Goal: Find specific page/section: Find specific page/section

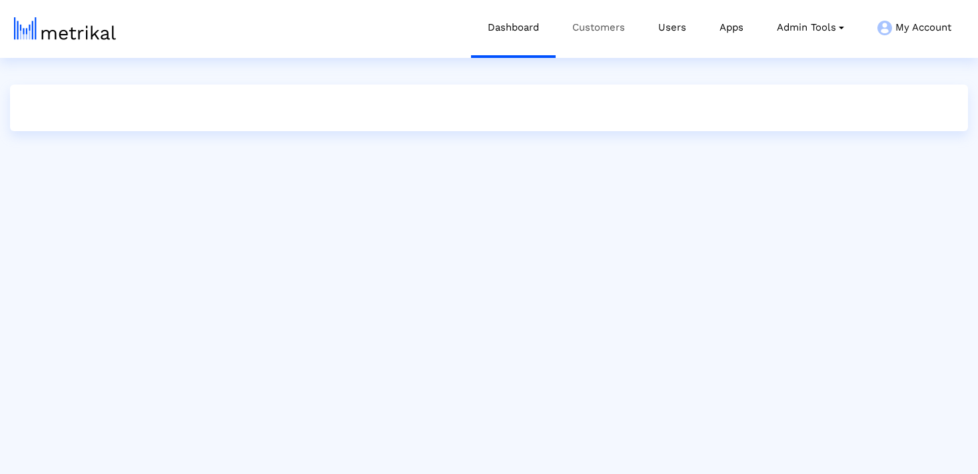
click at [582, 25] on link "Customers" at bounding box center [598, 27] width 86 height 55
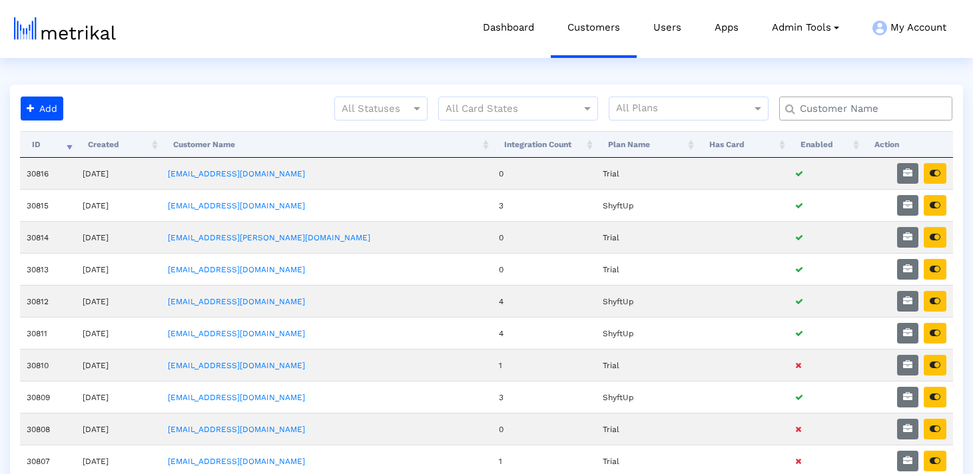
click at [855, 119] on div at bounding box center [865, 109] width 173 height 24
click at [851, 111] on input "text" at bounding box center [869, 109] width 157 height 14
click at [849, 105] on input "text" at bounding box center [869, 109] width 157 height 14
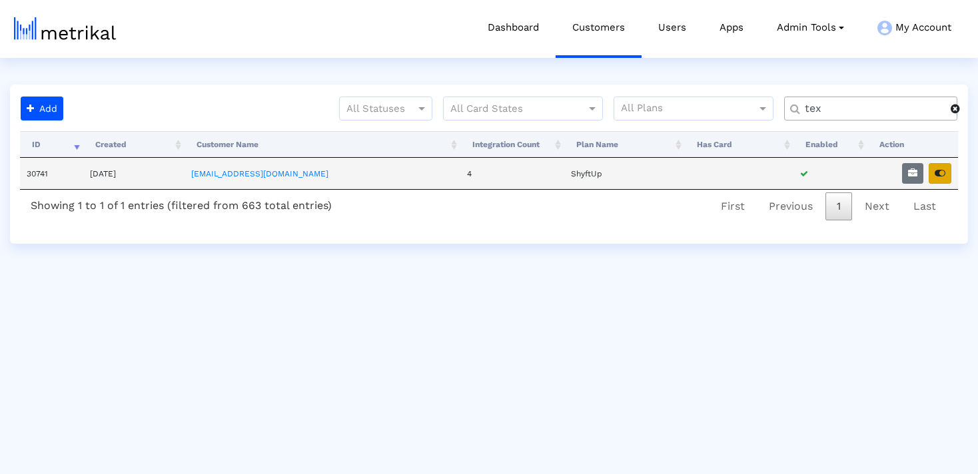
type input "tex"
click at [941, 174] on icon "button" at bounding box center [939, 173] width 11 height 9
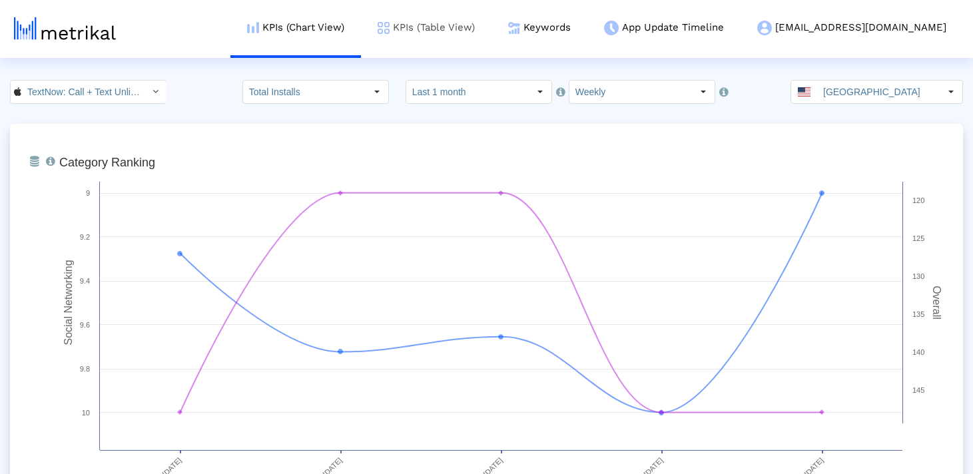
click at [456, 39] on link "KPIs (Table View)" at bounding box center [426, 27] width 131 height 55
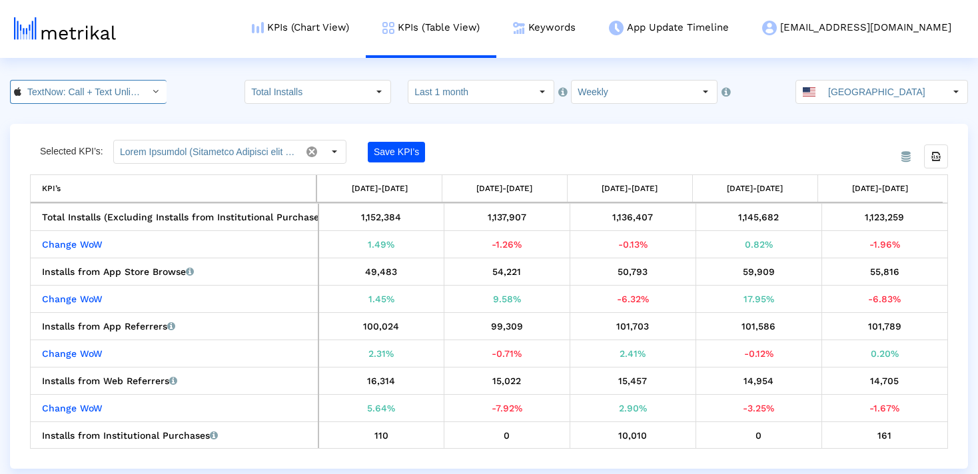
click at [65, 98] on input "TextNow: Call + Text Unlimited < 314716233 >" at bounding box center [81, 92] width 120 height 23
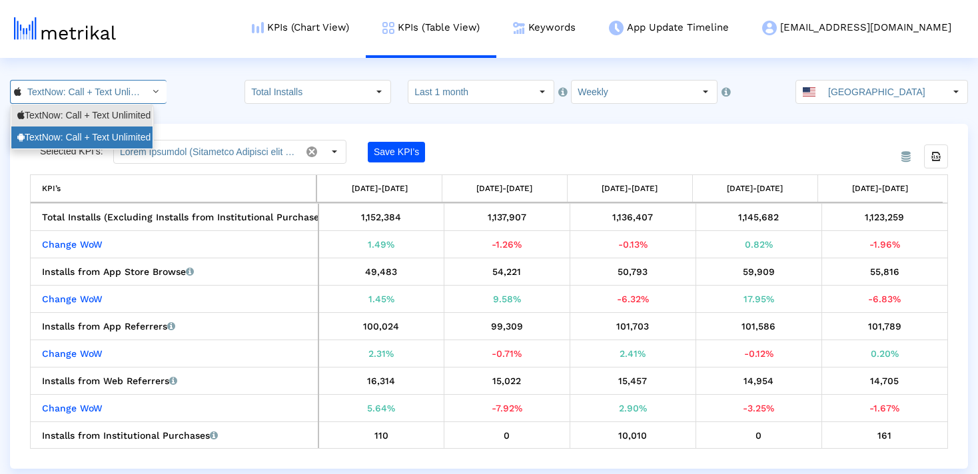
click at [83, 140] on div "TextNow: Call + Text Unlimited <com.enflick.android.TextNow>" at bounding box center [81, 137] width 129 height 13
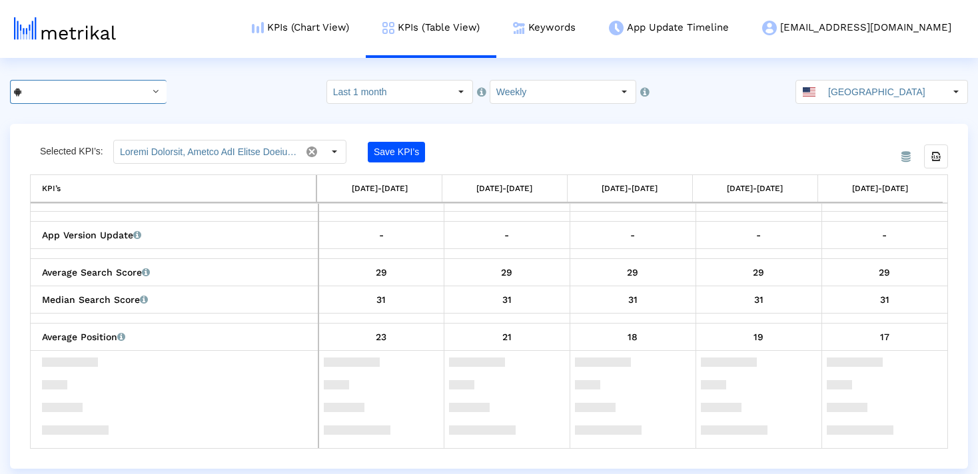
scroll to position [846, 0]
